Goal: Complete application form: Complete application form

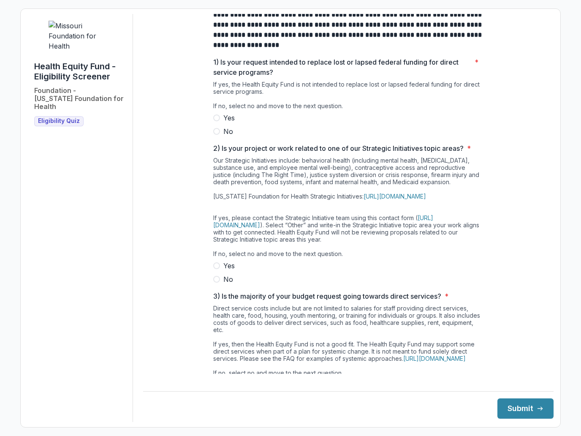
scroll to position [17, 0]
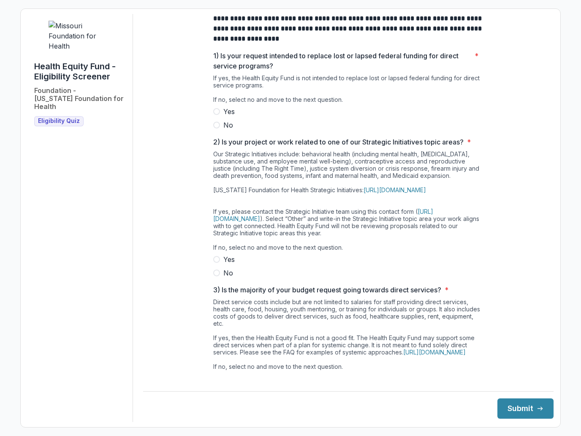
click at [214, 129] on label "No" at bounding box center [348, 125] width 270 height 10
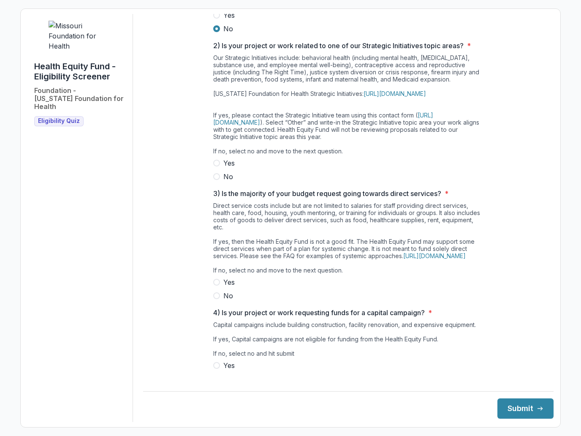
scroll to position [123, 0]
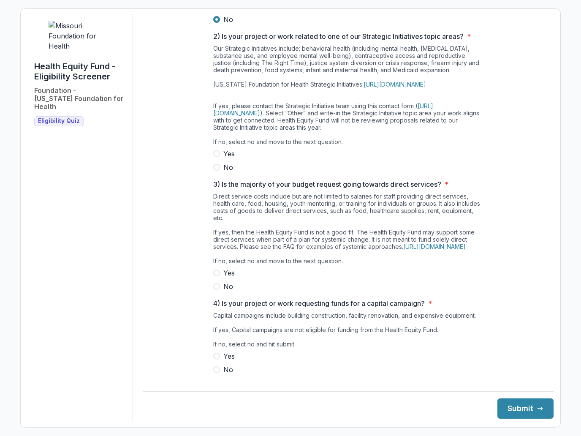
click at [225, 159] on span "Yes" at bounding box center [228, 154] width 11 height 10
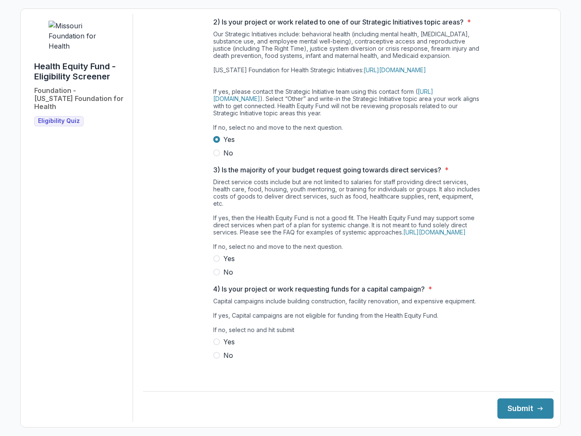
scroll to position [166, 0]
click at [224, 262] on span "Yes" at bounding box center [228, 258] width 11 height 10
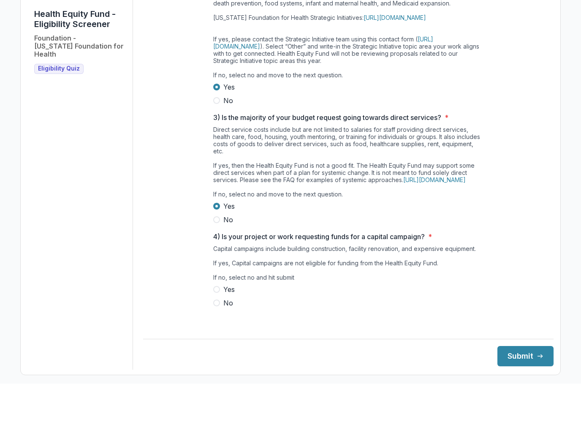
click at [219, 267] on label "No" at bounding box center [348, 272] width 270 height 10
click at [210, 313] on div "**********" at bounding box center [348, 125] width 284 height 497
click at [219, 350] on label "No" at bounding box center [348, 355] width 270 height 10
click at [516, 398] on button "Submit" at bounding box center [525, 408] width 56 height 20
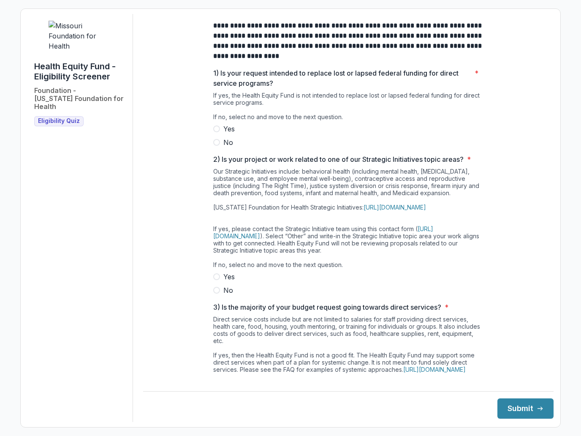
click at [218, 146] on span at bounding box center [216, 142] width 7 height 7
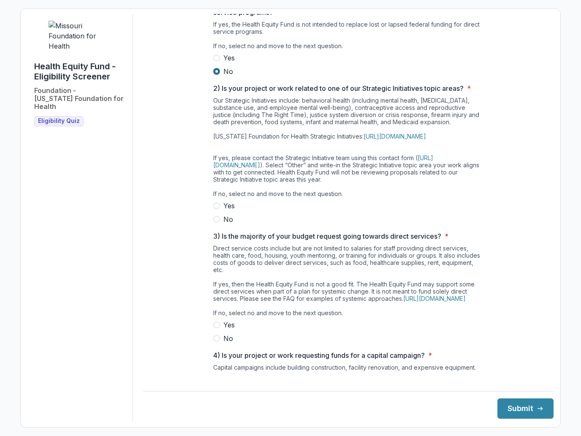
scroll to position [83, 0]
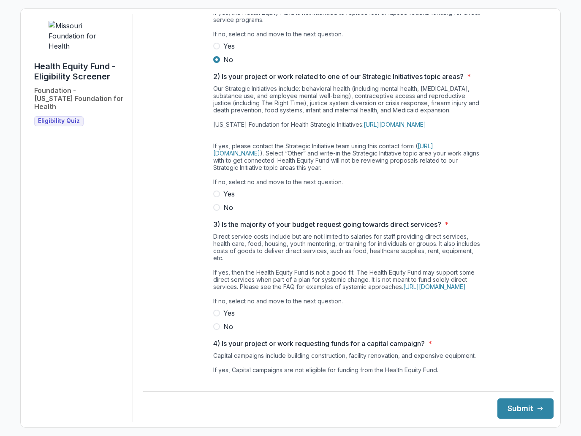
click at [222, 199] on label "Yes" at bounding box center [348, 194] width 270 height 10
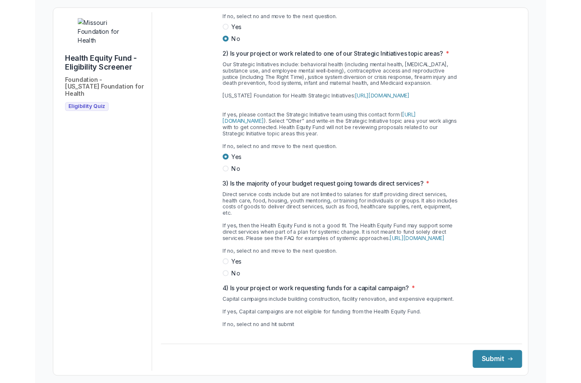
scroll to position [99, 0]
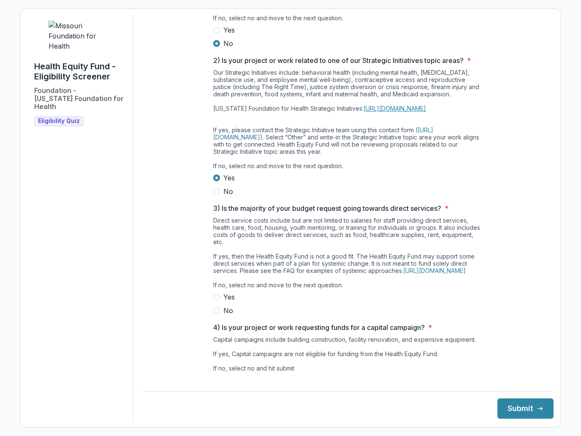
click at [426, 112] on link "[URL][DOMAIN_NAME]" at bounding box center [394, 108] width 62 height 7
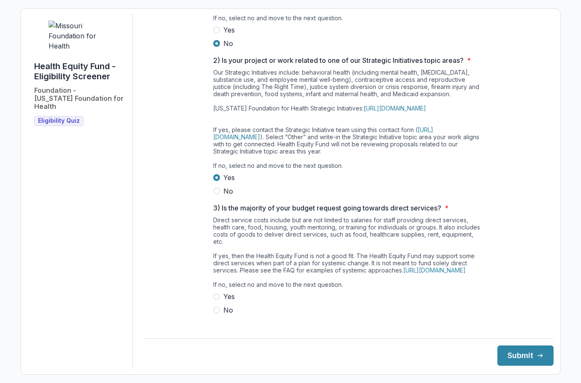
click at [218, 195] on span at bounding box center [216, 191] width 7 height 7
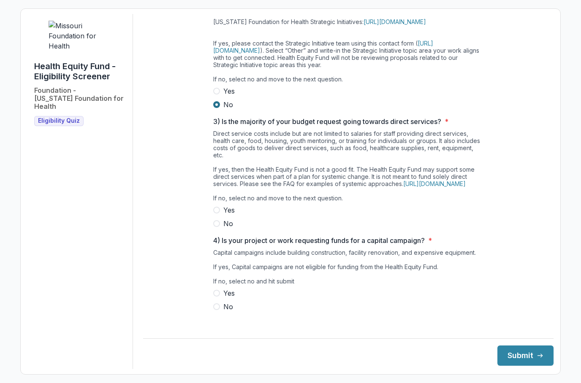
scroll to position [185, 0]
click at [214, 227] on span at bounding box center [216, 224] width 7 height 7
click at [220, 312] on label "No" at bounding box center [348, 307] width 270 height 10
click at [531, 366] on button "Submit" at bounding box center [525, 356] width 56 height 20
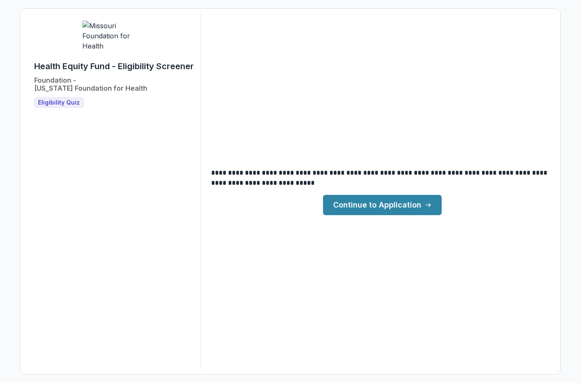
click at [382, 215] on link "Continue to Application" at bounding box center [382, 205] width 119 height 20
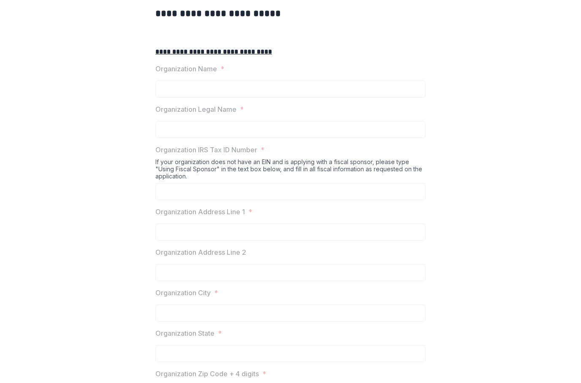
scroll to position [179, 0]
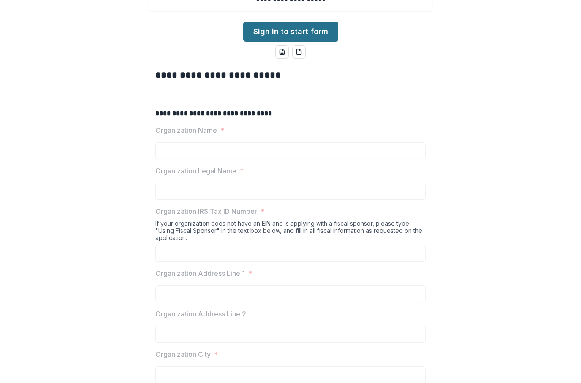
scroll to position [60, 0]
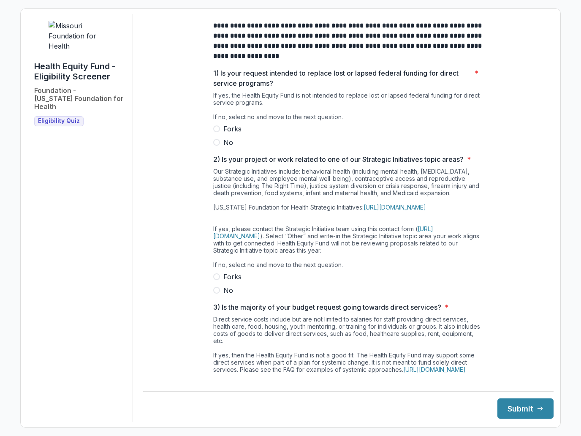
click at [222, 147] on label "No" at bounding box center [348, 142] width 270 height 10
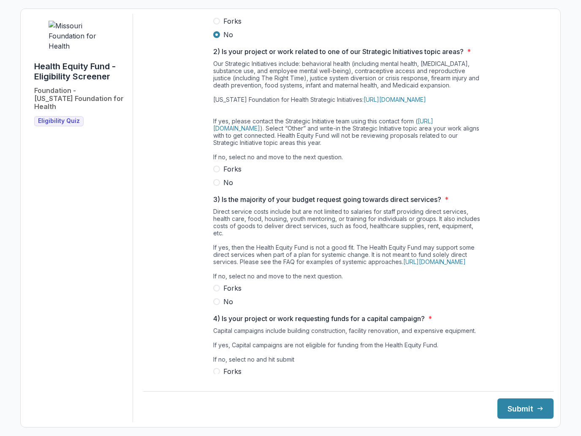
scroll to position [107, 0]
click at [221, 188] on label "No" at bounding box center [348, 183] width 270 height 10
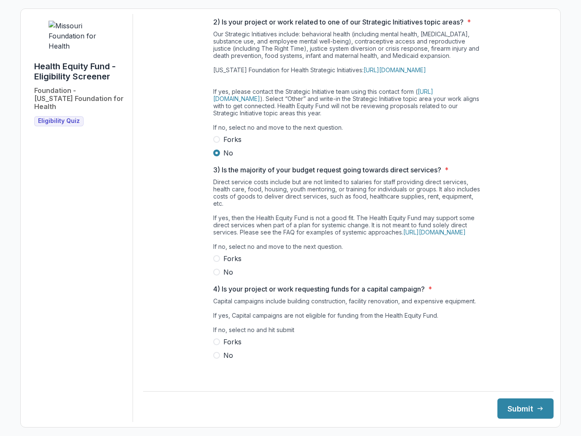
scroll to position [166, 0]
click at [220, 274] on label "No" at bounding box center [348, 272] width 270 height 10
click at [221, 360] on label "No" at bounding box center [348, 355] width 270 height 10
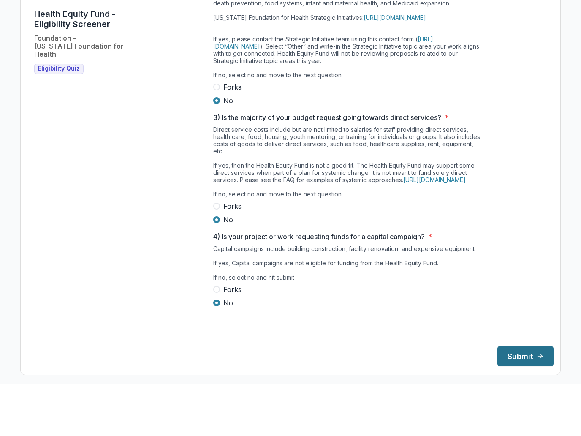
click at [521, 404] on font "Submit" at bounding box center [520, 408] width 26 height 9
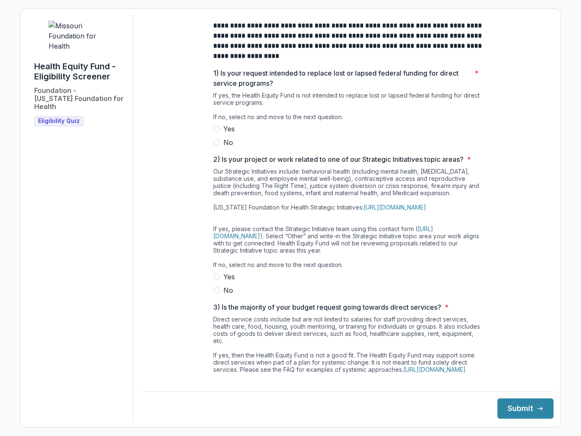
click at [214, 147] on label "No" at bounding box center [348, 142] width 270 height 10
click at [221, 295] on label "No" at bounding box center [348, 290] width 270 height 10
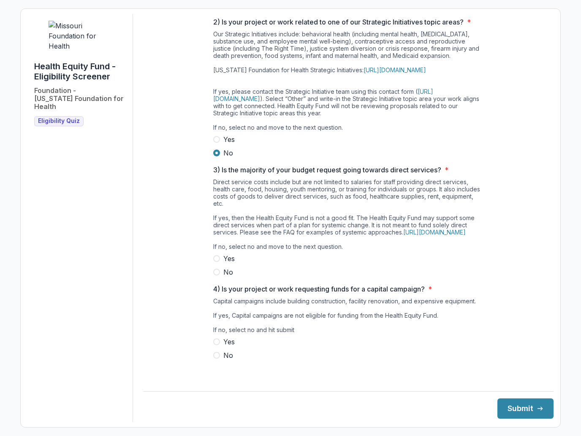
scroll to position [166, 0]
click at [219, 277] on label "No" at bounding box center [348, 272] width 270 height 10
click at [216, 358] on span at bounding box center [216, 355] width 7 height 7
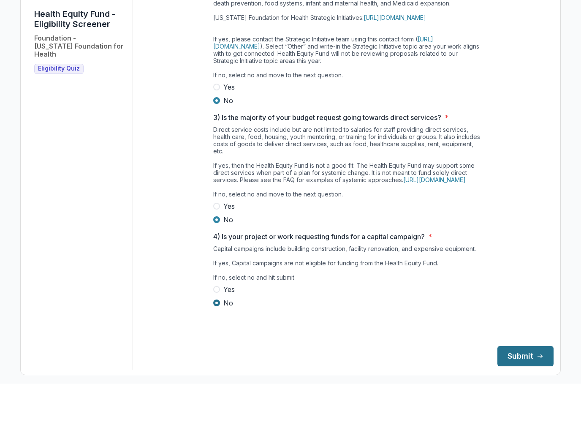
click at [524, 398] on button "Submit" at bounding box center [525, 408] width 56 height 20
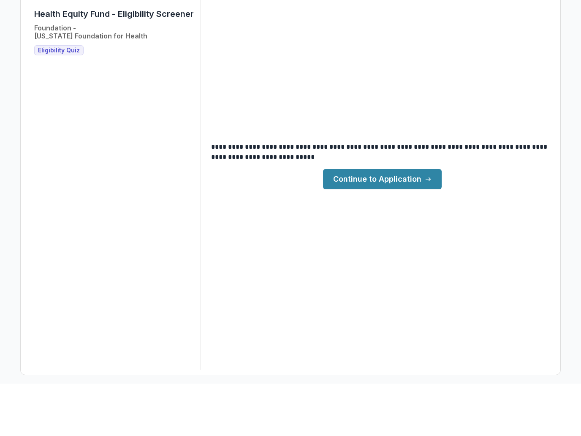
click at [371, 221] on link "Continue to Application" at bounding box center [382, 231] width 119 height 20
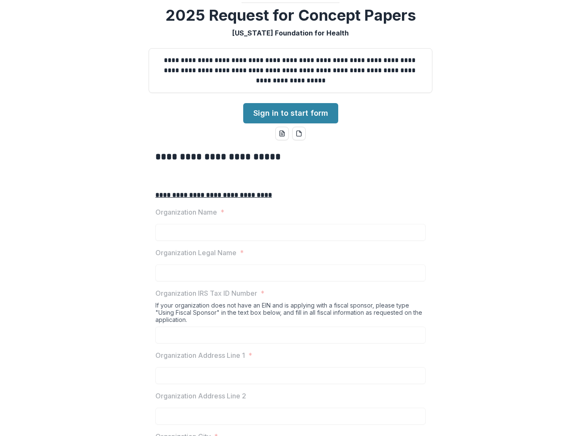
scroll to position [159, 0]
